Goal: Communication & Community: Answer question/provide support

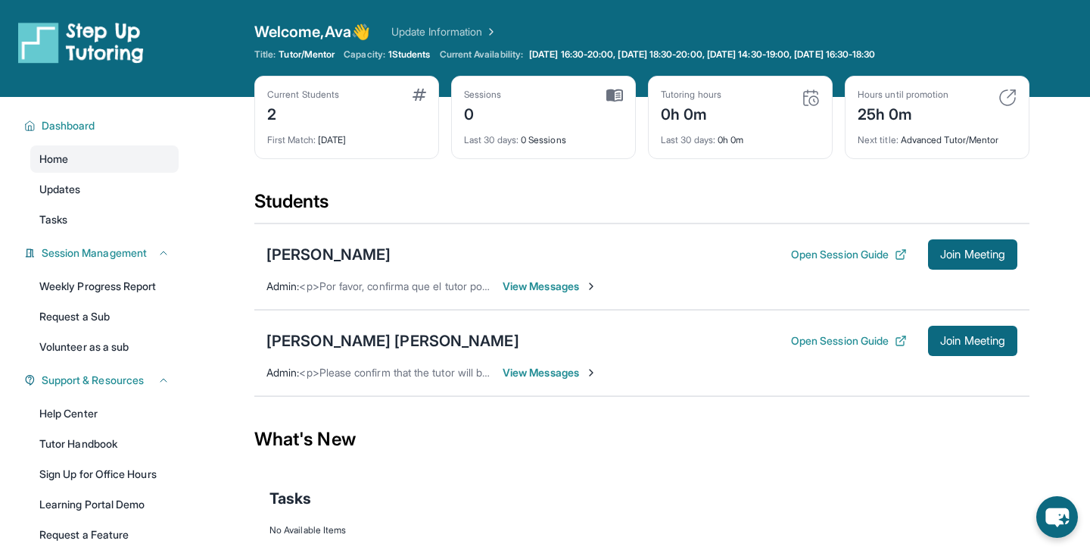
click at [561, 285] on span "View Messages" at bounding box center [550, 286] width 95 height 15
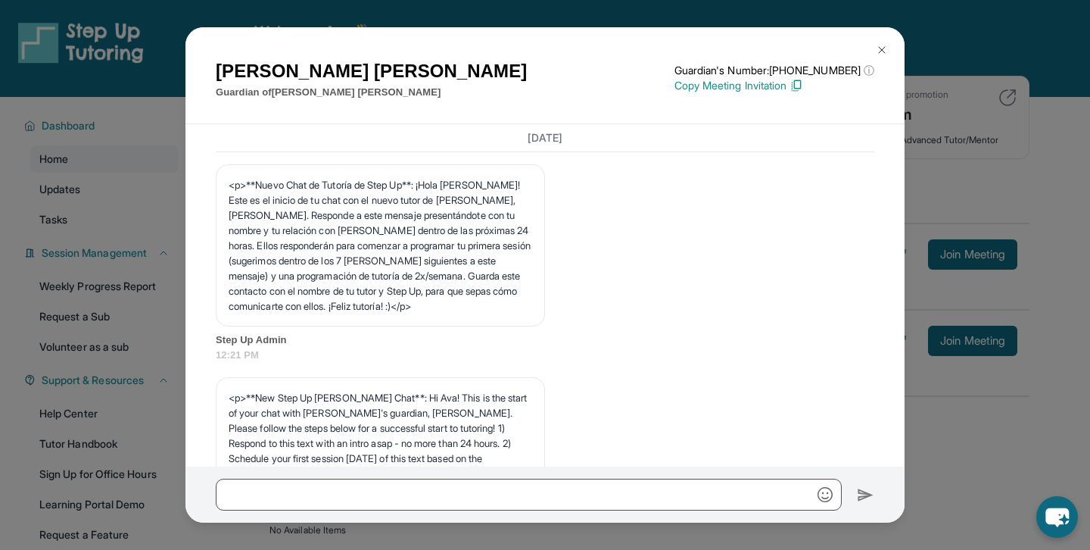
click at [880, 53] on img at bounding box center [882, 50] width 12 height 12
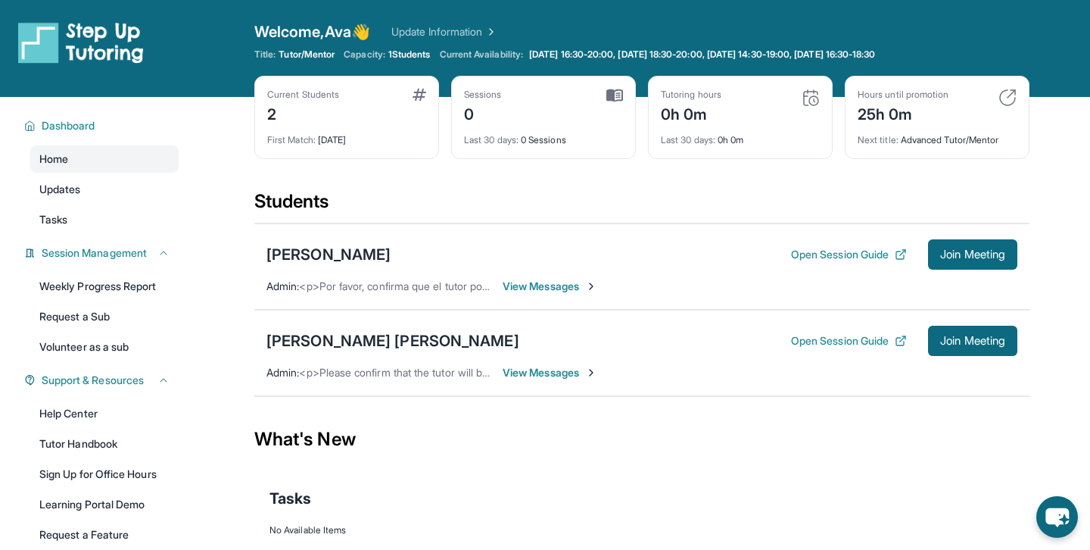
click at [540, 374] on span "View Messages" at bounding box center [550, 372] width 95 height 15
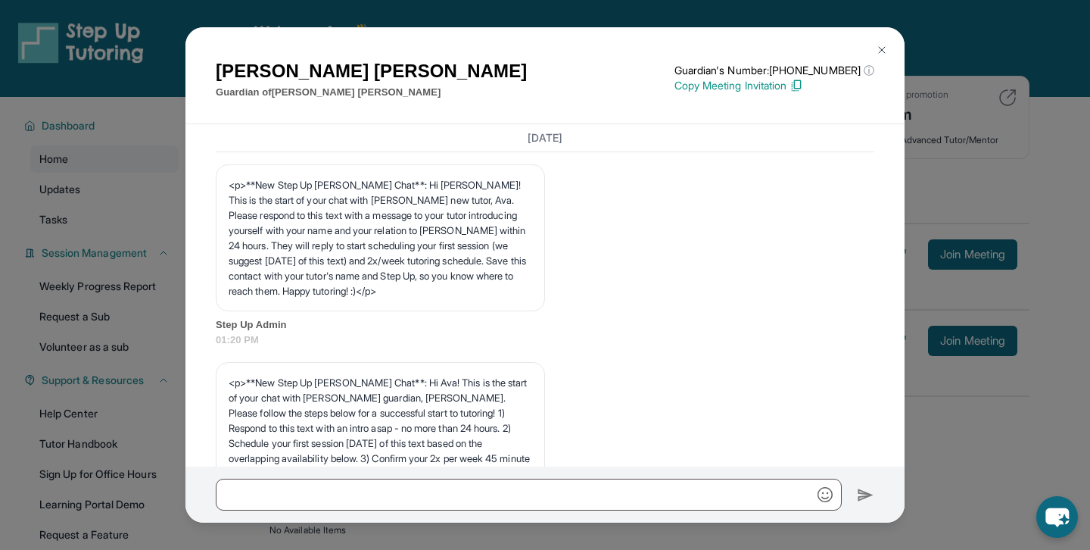
click at [883, 45] on img at bounding box center [882, 50] width 12 height 12
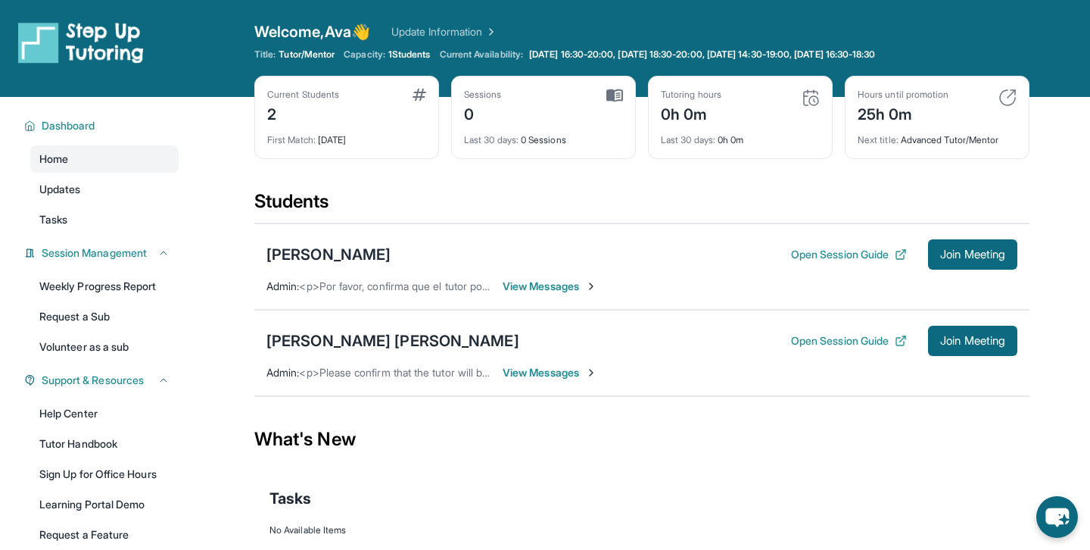
click at [332, 98] on div "Current Students" at bounding box center [303, 95] width 72 height 12
click at [559, 285] on span "View Messages" at bounding box center [550, 286] width 95 height 15
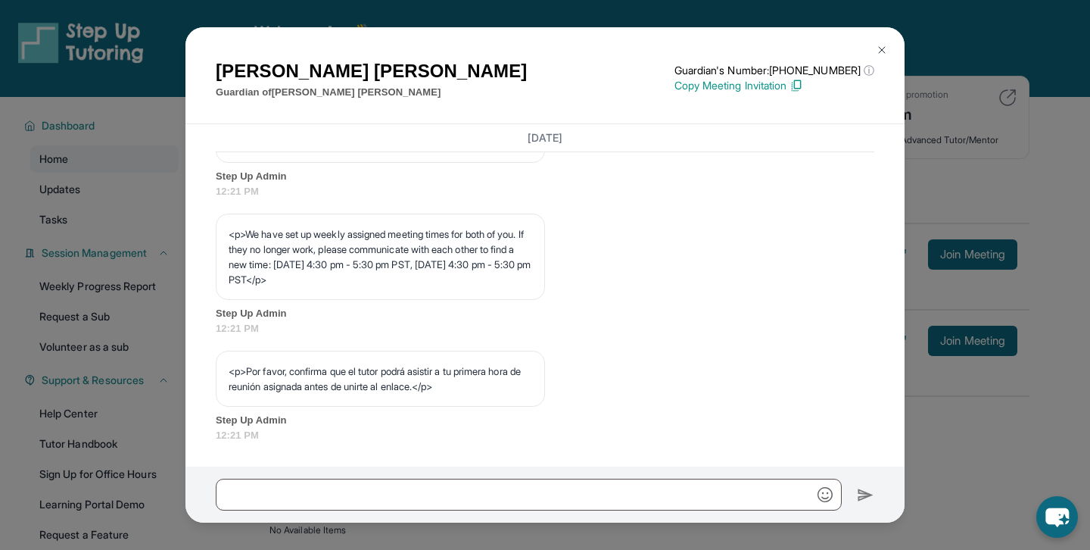
scroll to position [832, 0]
click at [885, 46] on img at bounding box center [882, 50] width 12 height 12
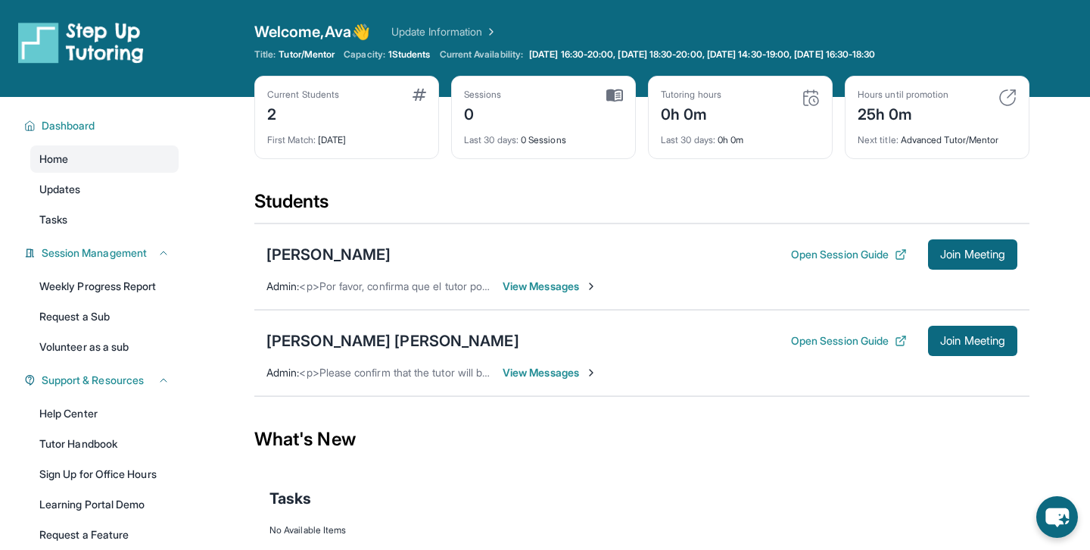
click at [544, 364] on div "[PERSON_NAME] [PERSON_NAME] Open Session Guide Join Meeting Admin : <p>Please c…" at bounding box center [641, 353] width 775 height 86
click at [541, 369] on span "View Messages" at bounding box center [550, 372] width 95 height 15
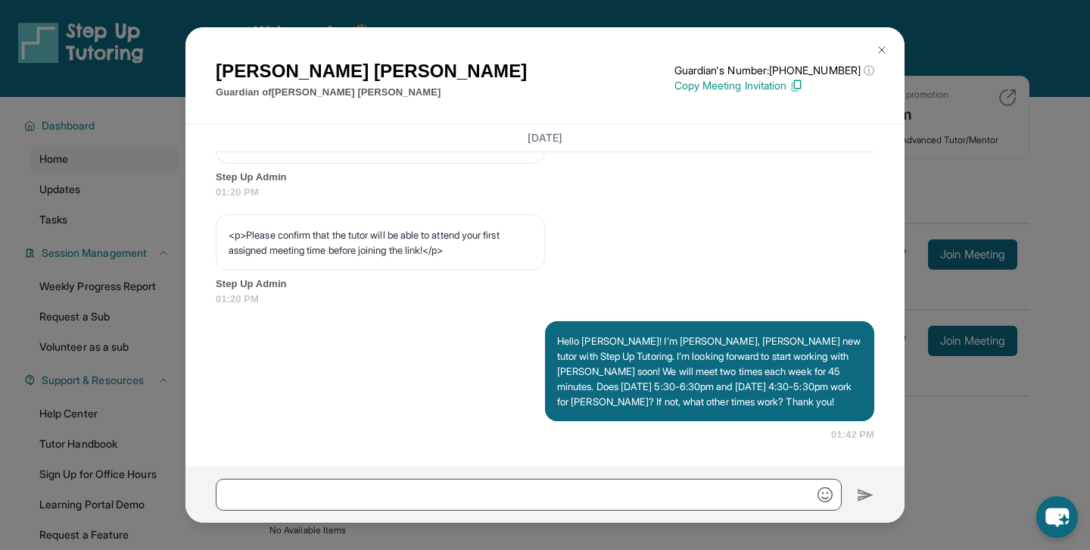
scroll to position [953, 0]
click at [875, 48] on button at bounding box center [882, 50] width 30 height 30
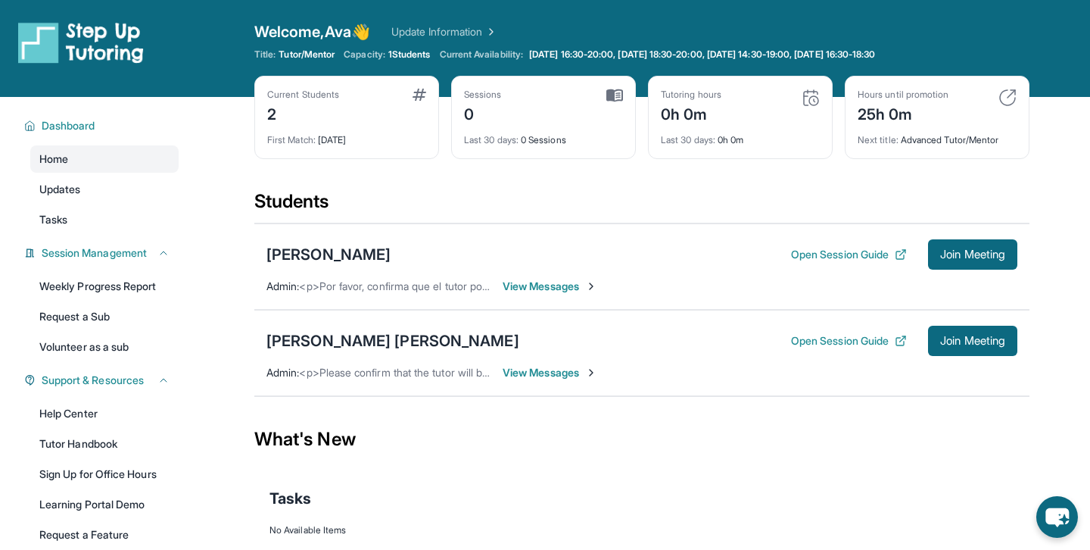
click at [555, 283] on span "View Messages" at bounding box center [550, 286] width 95 height 15
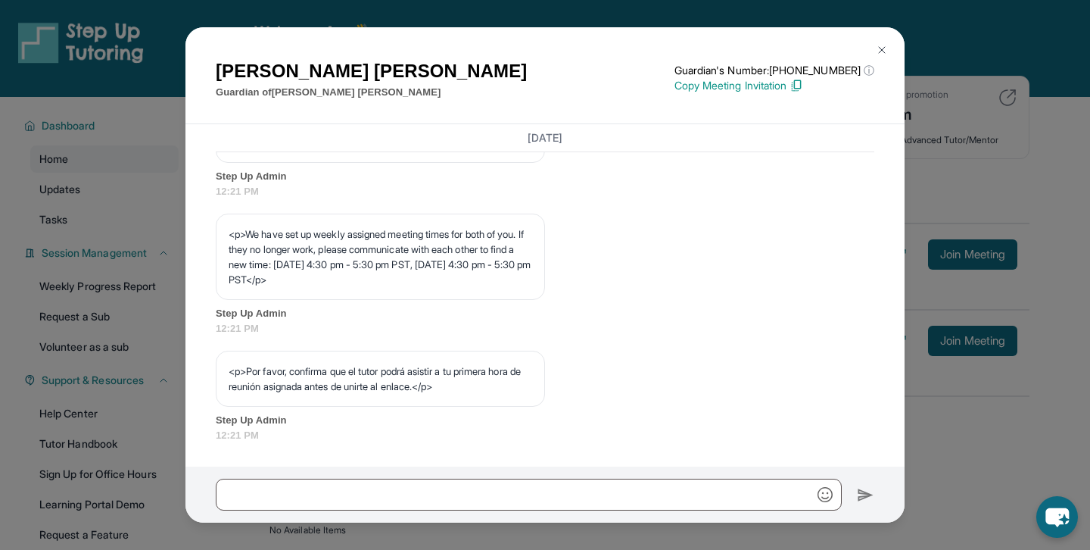
scroll to position [832, 0]
click at [880, 48] on img at bounding box center [882, 50] width 12 height 12
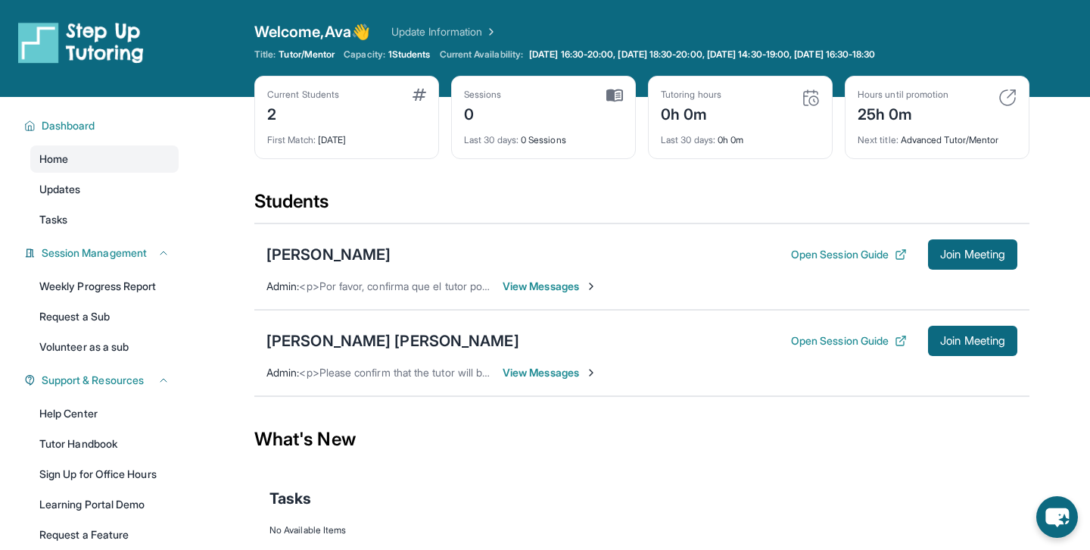
click at [550, 289] on span "View Messages" at bounding box center [550, 286] width 95 height 15
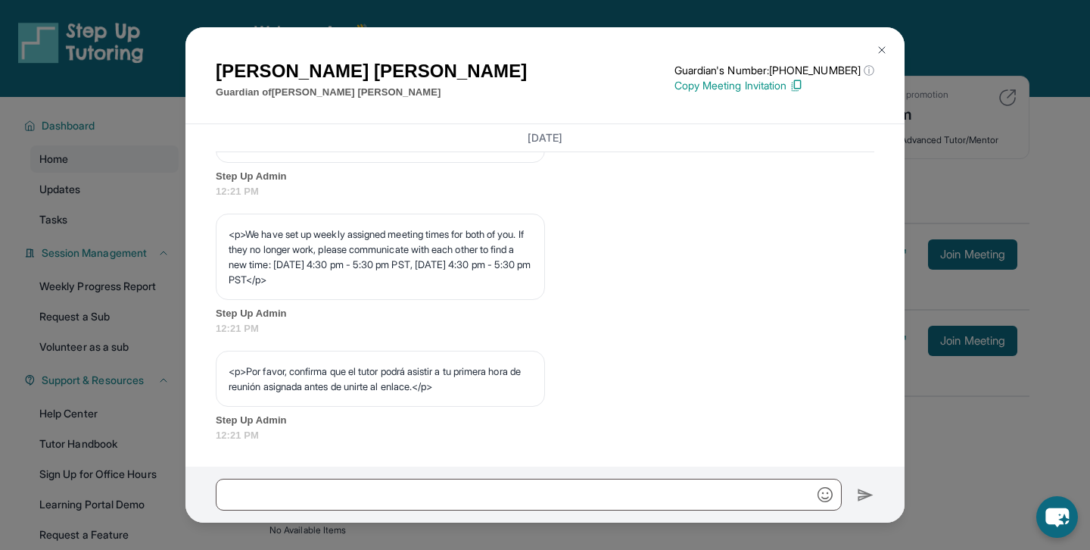
scroll to position [0, 0]
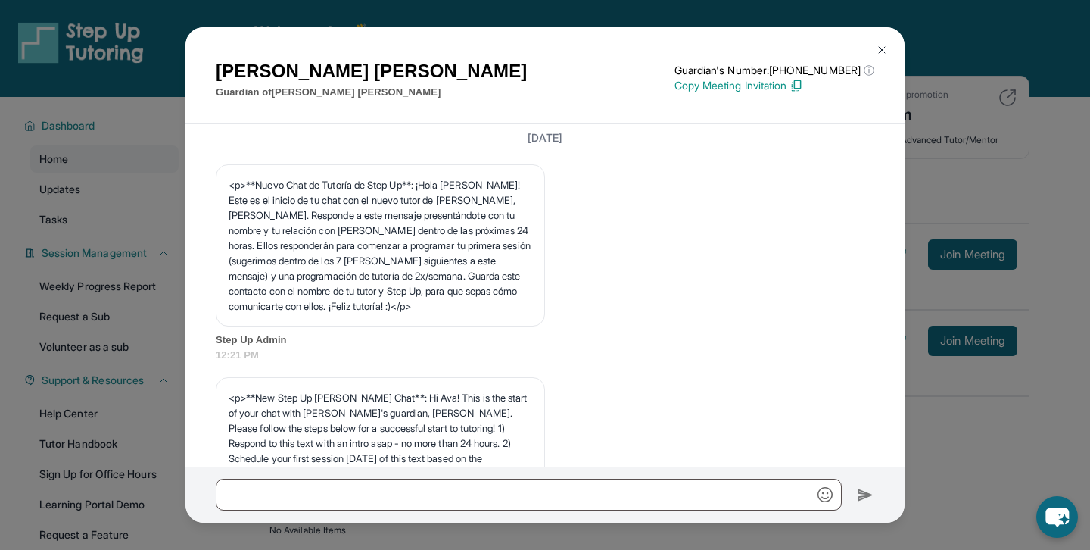
click at [880, 47] on img at bounding box center [882, 50] width 12 height 12
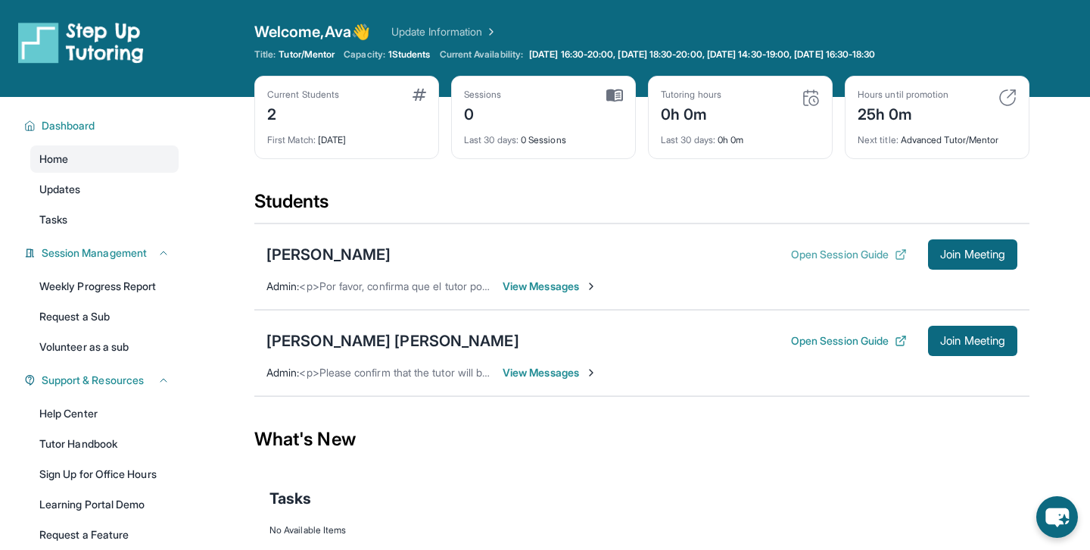
click at [816, 254] on button "Open Session Guide" at bounding box center [849, 254] width 116 height 15
click at [828, 339] on button "Open Session Guide" at bounding box center [849, 340] width 116 height 15
